Goal: Check status

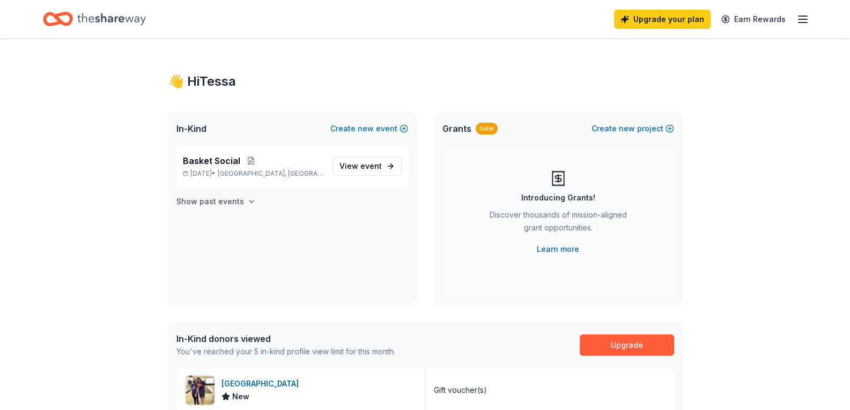
click at [240, 200] on button "Show past events" at bounding box center [216, 201] width 79 height 13
click at [350, 230] on span "View event" at bounding box center [361, 232] width 42 height 13
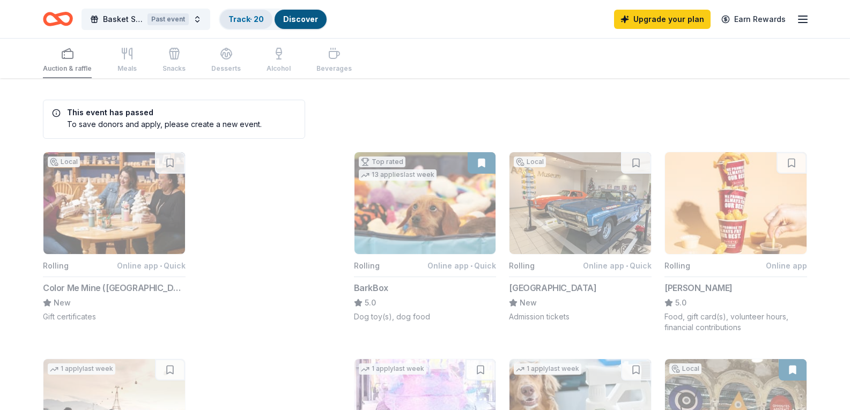
click at [249, 21] on link "Track · 20" at bounding box center [246, 18] width 35 height 9
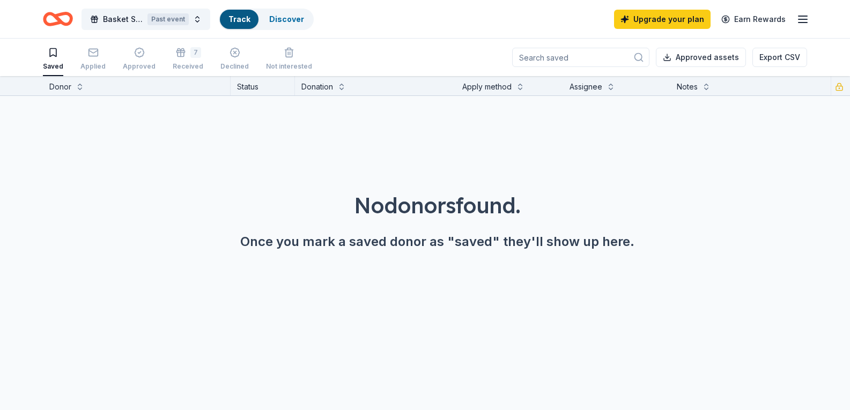
scroll to position [1, 0]
click at [94, 53] on icon "button" at bounding box center [93, 52] width 11 height 11
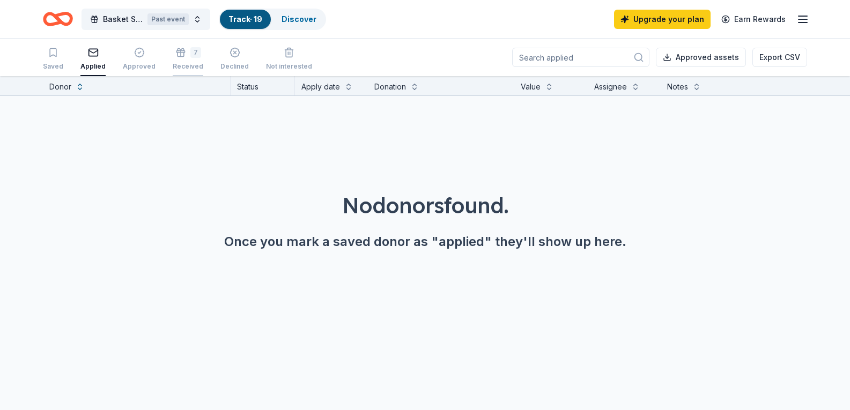
click at [195, 49] on div "7" at bounding box center [188, 52] width 31 height 11
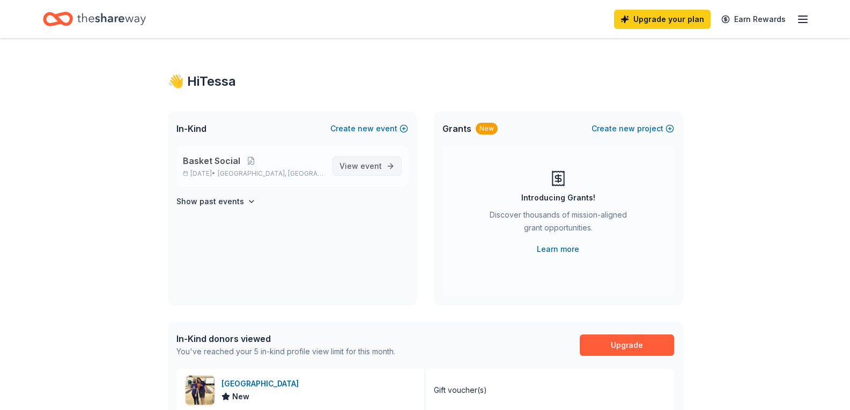
click at [349, 166] on span "View event" at bounding box center [361, 166] width 42 height 13
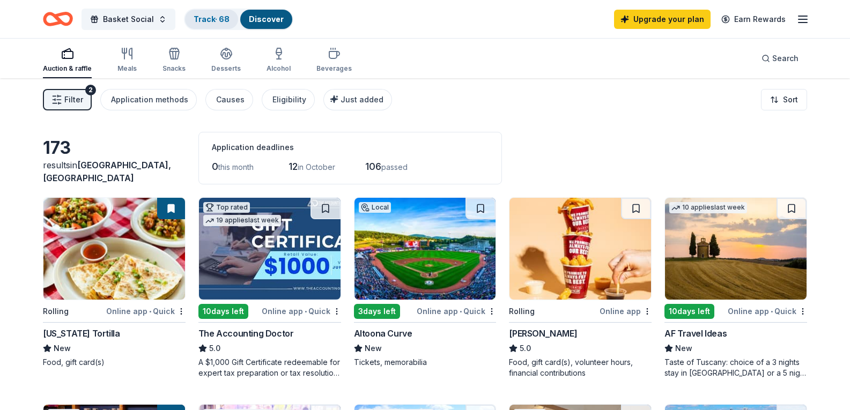
click at [223, 20] on link "Track · 68" at bounding box center [212, 18] width 36 height 9
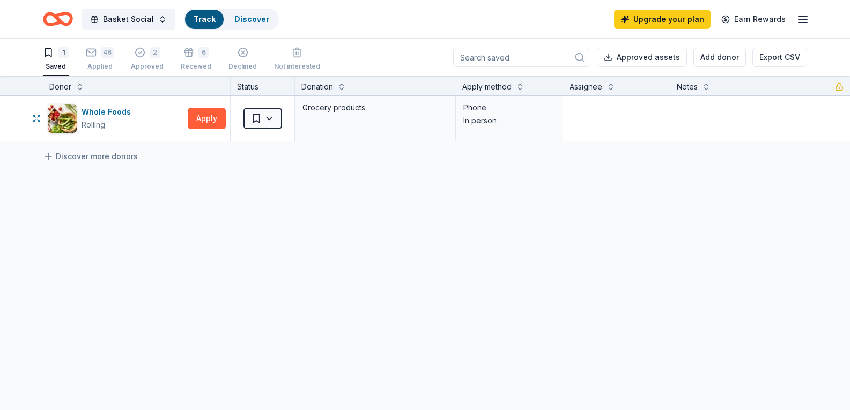
scroll to position [1, 0]
click at [90, 52] on icon "button" at bounding box center [91, 51] width 9 height 3
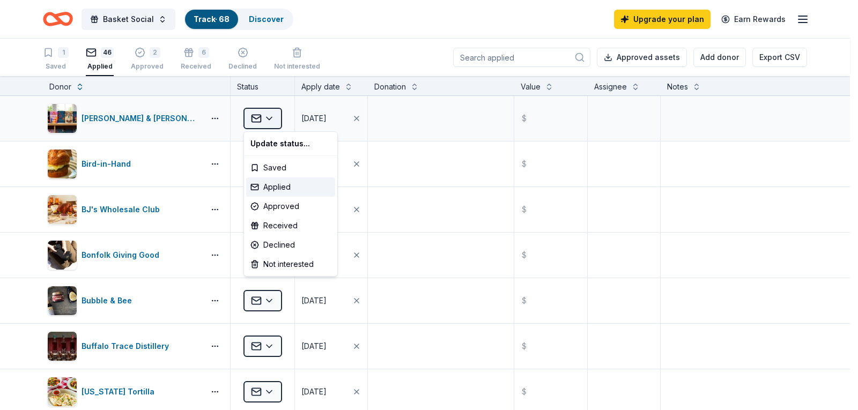
click at [262, 113] on html "Basket Social Track · 68 Discover Upgrade your plan Earn Rewards 1 Saved 46 App…" at bounding box center [429, 205] width 858 height 410
drag, startPoint x: 280, startPoint y: 269, endPoint x: 298, endPoint y: 255, distance: 23.0
click at [282, 270] on div "Not interested" at bounding box center [290, 264] width 89 height 19
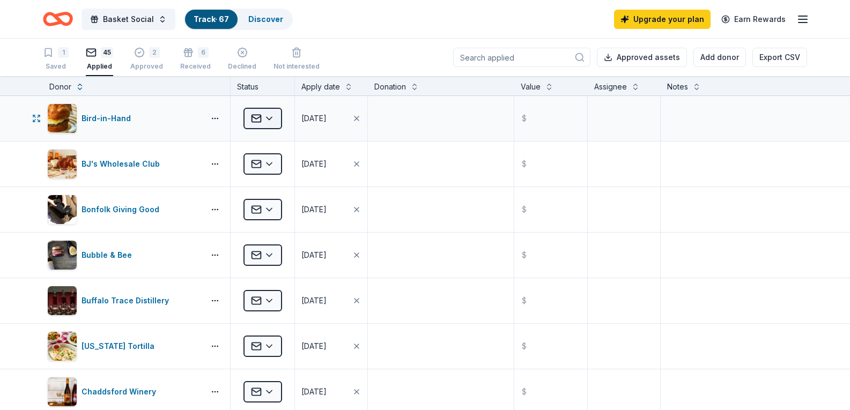
click at [269, 124] on html "Basket Social Track · 67 Discover Upgrade your plan Earn Rewards 1 Saved 45 App…" at bounding box center [425, 205] width 850 height 410
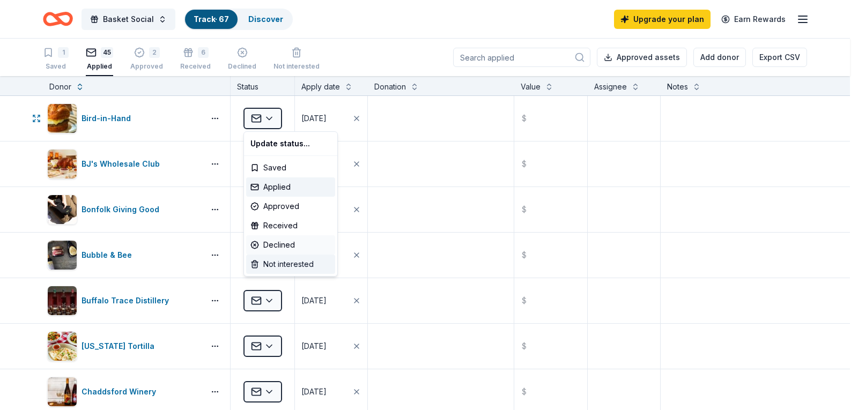
drag, startPoint x: 286, startPoint y: 269, endPoint x: 278, endPoint y: 237, distance: 33.2
click at [288, 270] on div "Not interested" at bounding box center [290, 264] width 89 height 19
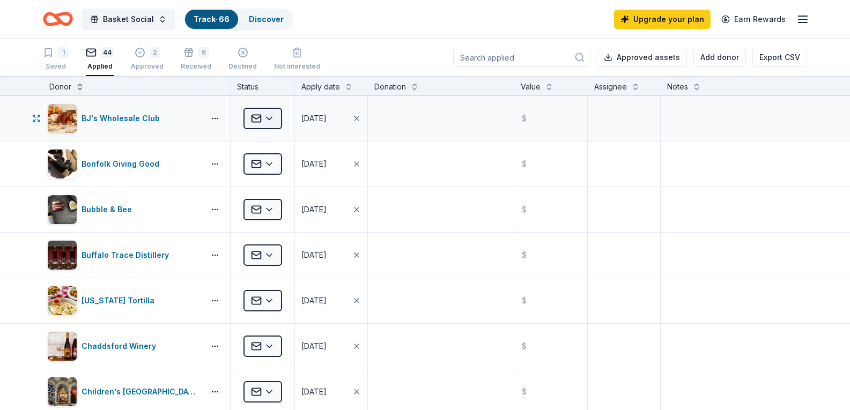
click at [248, 116] on html "Basket Social Track · 66 Discover Upgrade your plan Earn Rewards 1 Saved 44 App…" at bounding box center [425, 205] width 850 height 410
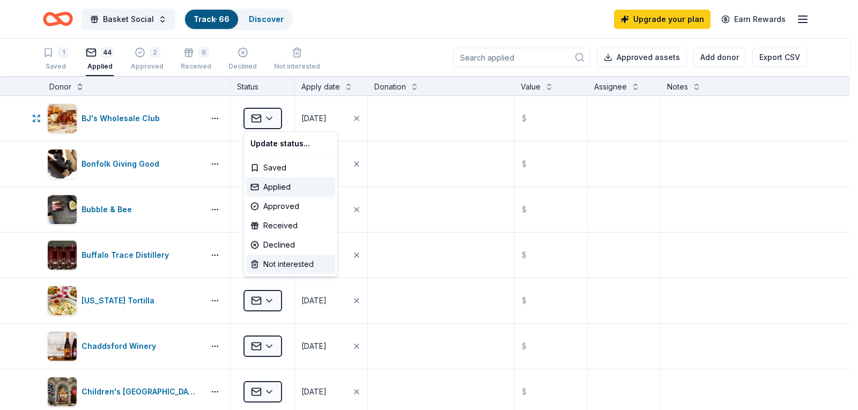
click at [291, 268] on div "Not interested" at bounding box center [290, 264] width 89 height 19
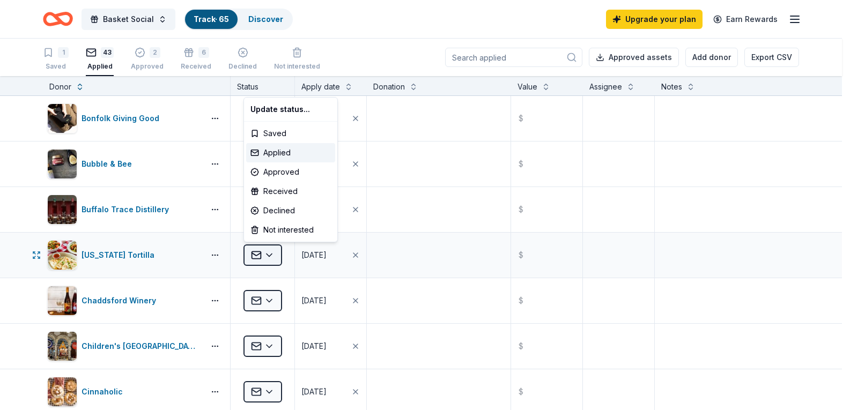
click at [267, 257] on html "Basket Social Track · 65 Discover Upgrade your plan Earn Rewards 1 Saved 43 App…" at bounding box center [425, 205] width 850 height 410
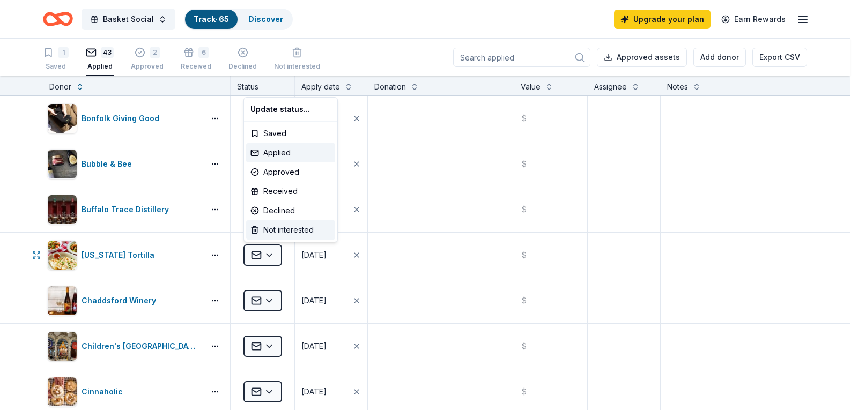
click at [281, 232] on div "Not interested" at bounding box center [290, 229] width 89 height 19
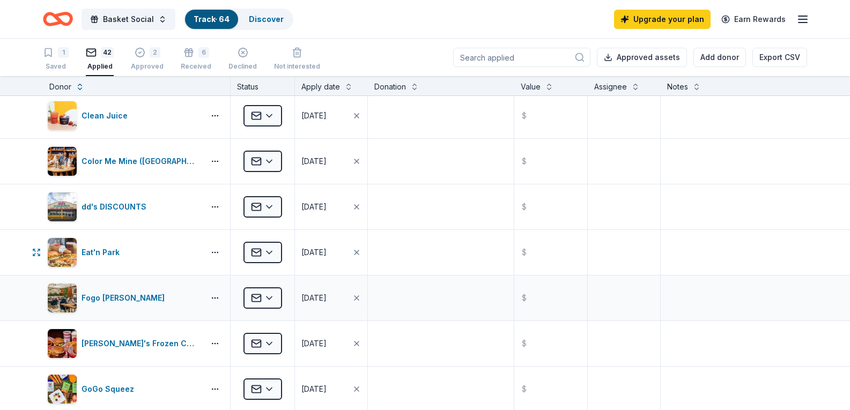
scroll to position [376, 0]
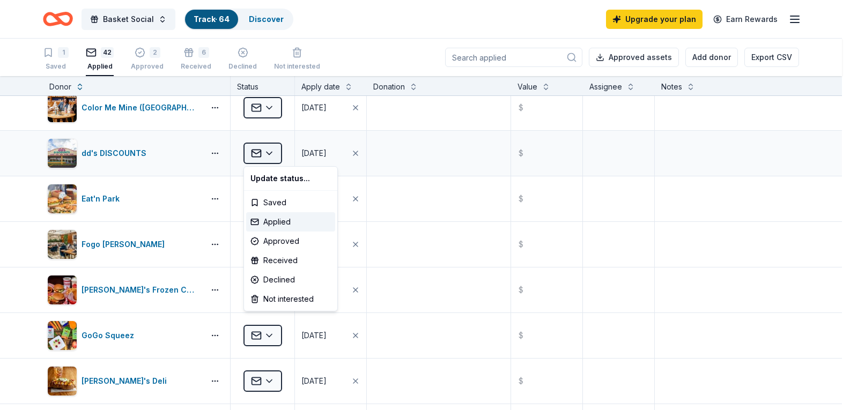
click at [254, 159] on html "Basket Social Track · 64 Discover Upgrade your plan Earn Rewards 1 Saved 42 App…" at bounding box center [425, 205] width 850 height 410
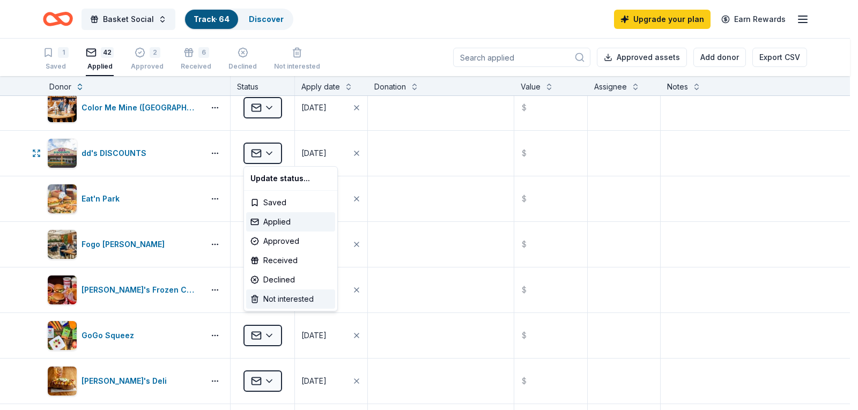
click at [281, 294] on div "Not interested" at bounding box center [290, 299] width 89 height 19
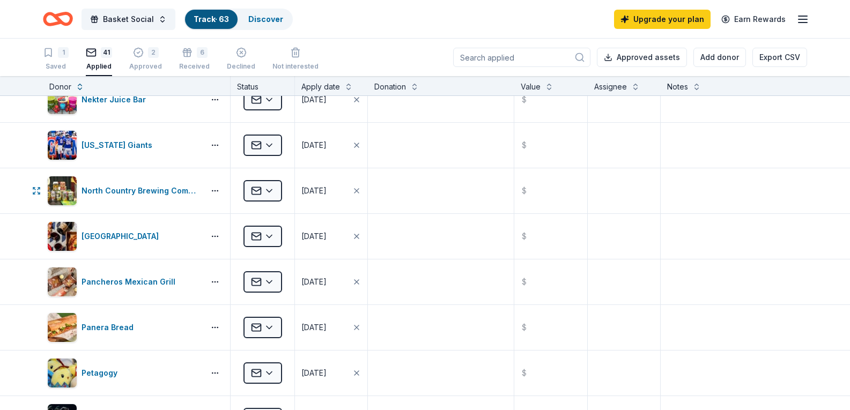
scroll to position [858, 0]
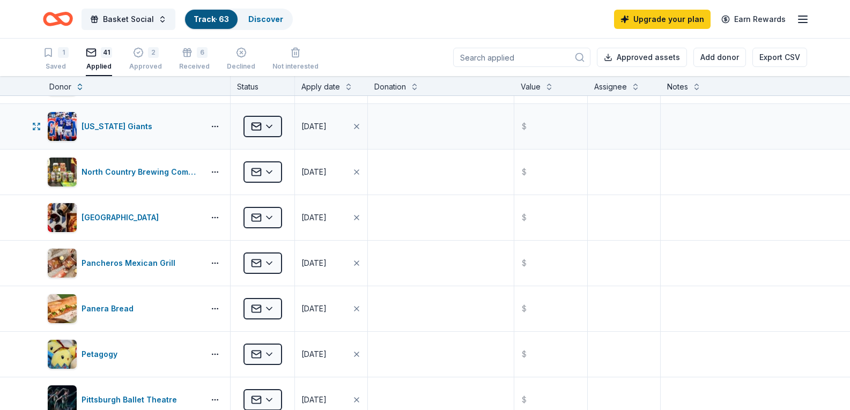
click at [263, 132] on html "Basket Social Track · 63 Discover Upgrade your plan Earn Rewards 1 Saved 41 App…" at bounding box center [425, 205] width 850 height 410
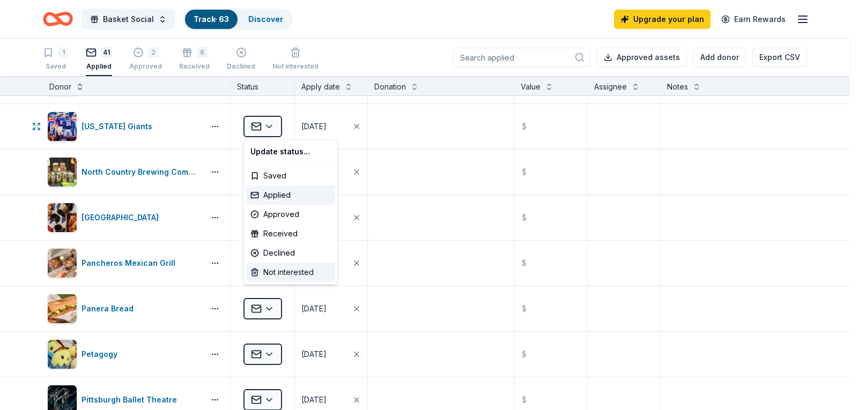
click at [290, 274] on div "Not interested" at bounding box center [290, 272] width 89 height 19
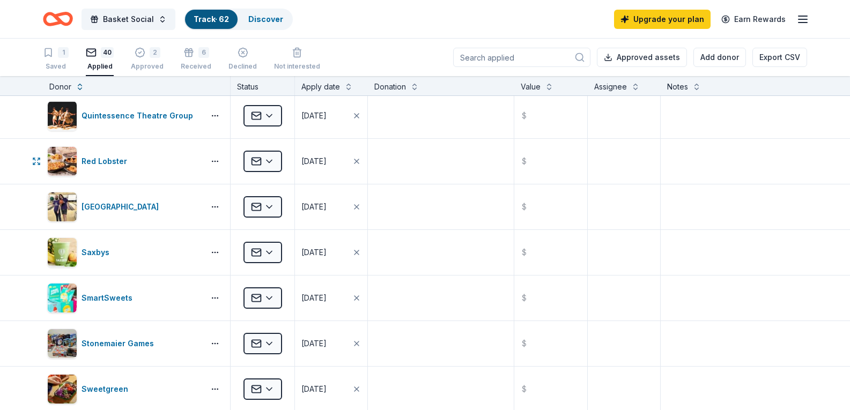
scroll to position [1288, 0]
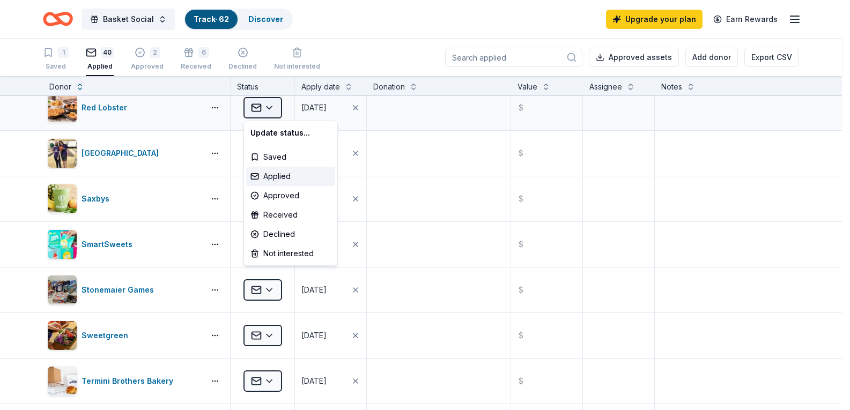
click at [269, 112] on html "Basket Social Track · 62 Discover Upgrade your plan Earn Rewards 1 Saved 40 App…" at bounding box center [425, 205] width 850 height 410
click at [307, 251] on div "Not interested" at bounding box center [290, 253] width 89 height 19
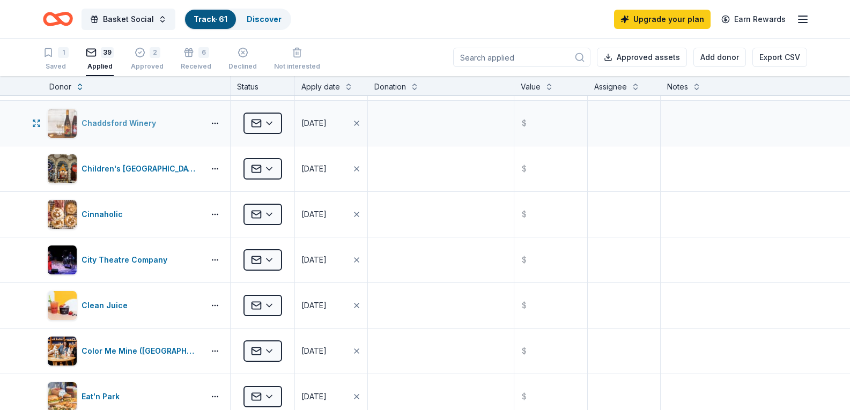
scroll to position [0, 0]
